Goal: Navigation & Orientation: Find specific page/section

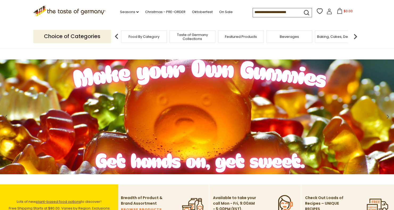
click at [206, 37] on span "Taste of Germany Collections" at bounding box center [192, 37] width 43 height 8
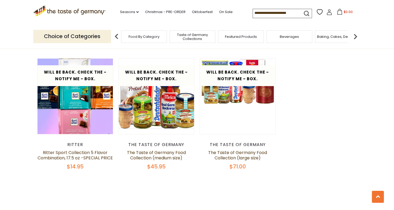
scroll to position [0, 3]
click at [154, 37] on span "Food By Category" at bounding box center [144, 37] width 31 height 4
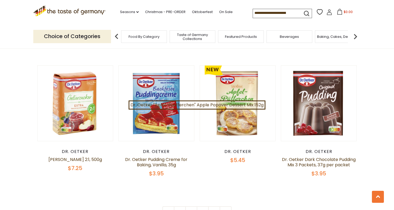
scroll to position [1099, 0]
click at [191, 207] on link "2" at bounding box center [191, 212] width 12 height 12
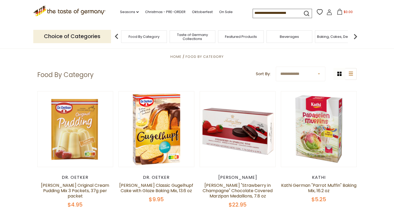
scroll to position [0, 0]
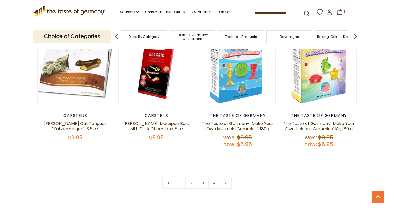
scroll to position [1151, 0]
click at [191, 176] on link "2" at bounding box center [191, 182] width 12 height 12
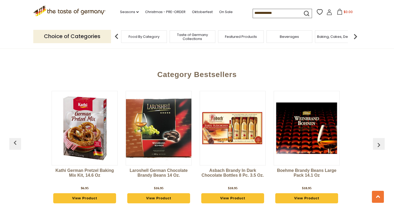
scroll to position [0, 2]
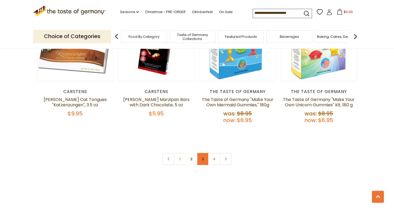
click at [202, 153] on link "3" at bounding box center [203, 159] width 12 height 12
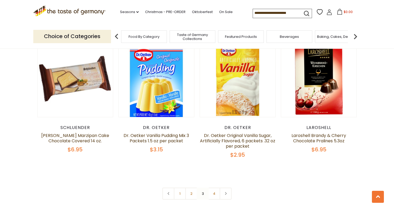
scroll to position [1124, 0]
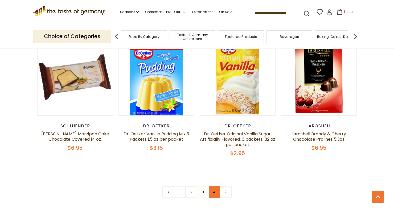
click at [214, 186] on link "4" at bounding box center [214, 192] width 12 height 12
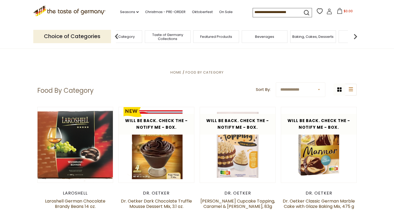
scroll to position [0, 0]
click at [260, 36] on span "Cheese & Dairy" at bounding box center [252, 37] width 27 height 4
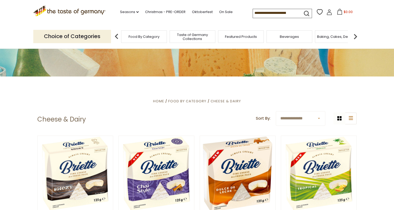
scroll to position [69, 0]
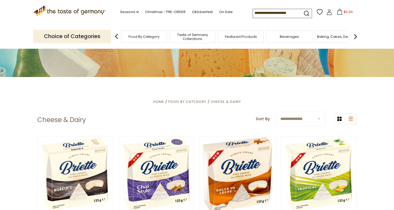
click at [356, 37] on img at bounding box center [355, 36] width 11 height 11
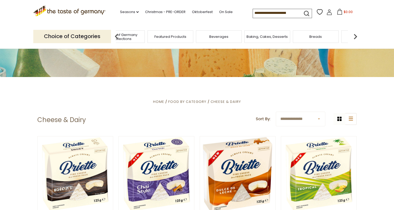
click at [355, 36] on img at bounding box center [355, 36] width 11 height 11
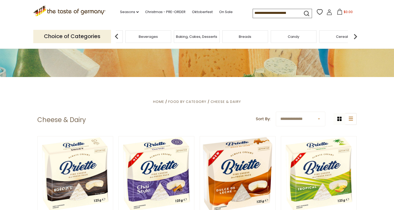
click at [358, 36] on img at bounding box center [355, 36] width 11 height 11
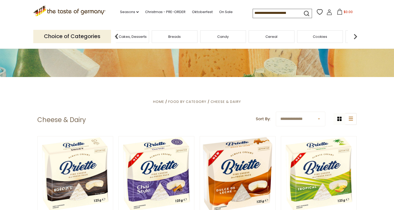
click at [354, 35] on img at bounding box center [355, 36] width 11 height 11
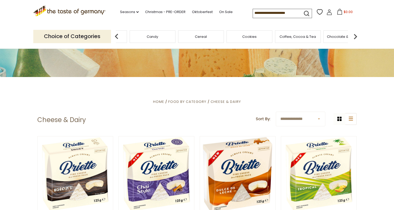
click at [355, 34] on img at bounding box center [355, 36] width 11 height 11
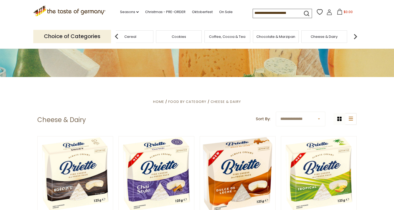
click at [357, 35] on img at bounding box center [355, 36] width 11 height 11
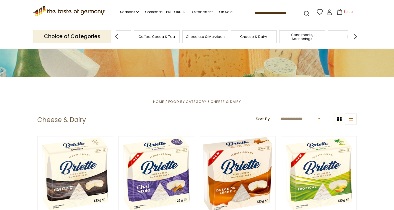
click at [356, 35] on img at bounding box center [355, 36] width 11 height 11
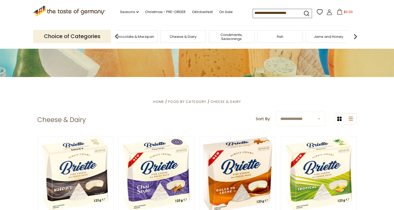
click at [239, 35] on span "Condiments, Seasonings" at bounding box center [231, 37] width 43 height 8
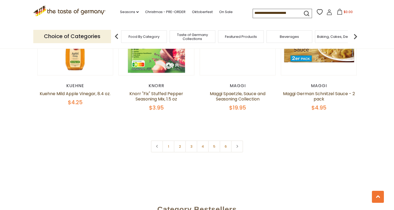
scroll to position [1247, 0]
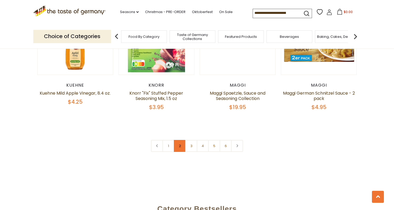
click at [181, 146] on link "2" at bounding box center [180, 146] width 12 height 12
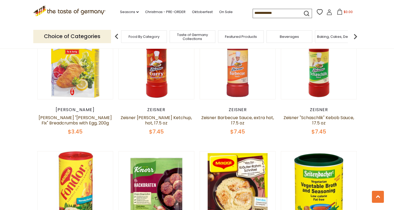
scroll to position [449, 0]
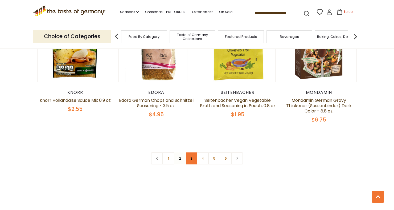
click at [191, 153] on link "3" at bounding box center [191, 158] width 12 height 12
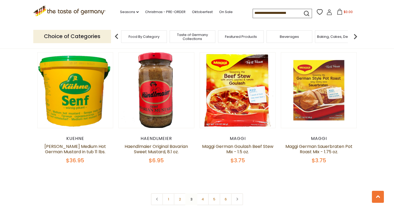
scroll to position [1189, 0]
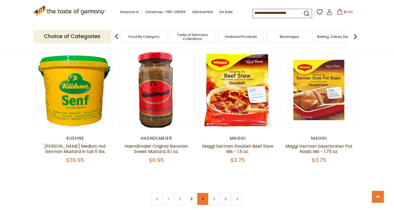
click at [204, 197] on link "4" at bounding box center [203, 199] width 12 height 12
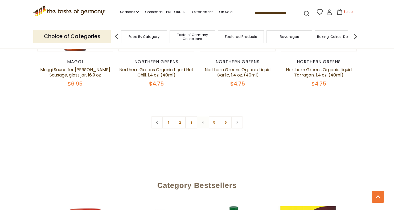
scroll to position [1255, 0]
click at [214, 121] on link "5" at bounding box center [214, 122] width 12 height 12
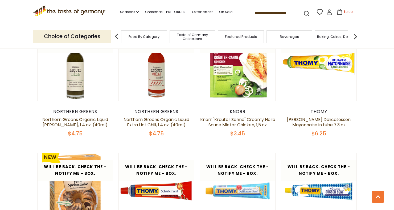
scroll to position [157, 0]
